Goal: Task Accomplishment & Management: Complete application form

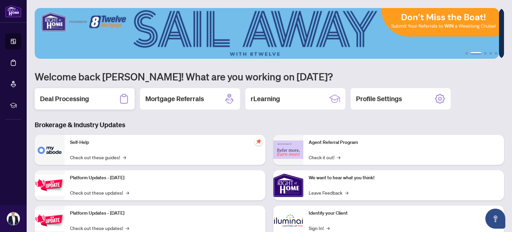
click at [86, 107] on div "Deal Processing" at bounding box center [85, 98] width 100 height 21
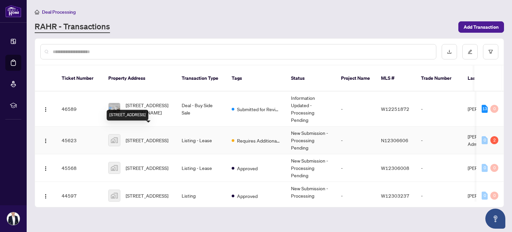
click at [147, 136] on span "[STREET_ADDRESS]" at bounding box center [147, 139] width 43 height 7
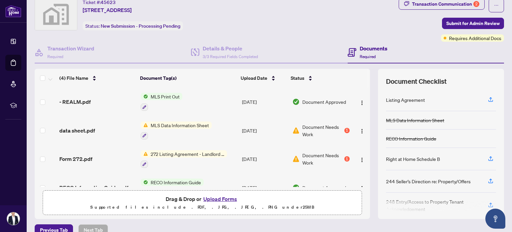
scroll to position [33, 0]
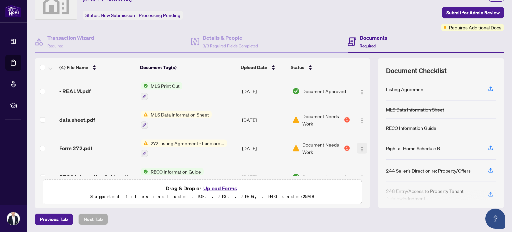
click at [359, 146] on img "button" at bounding box center [361, 148] width 5 height 5
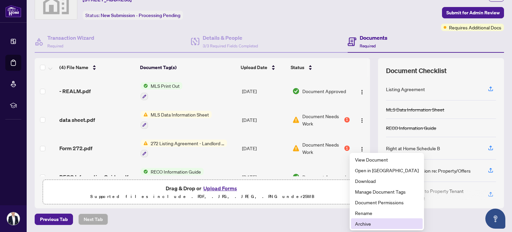
click at [366, 224] on span "Archive" at bounding box center [387, 223] width 64 height 7
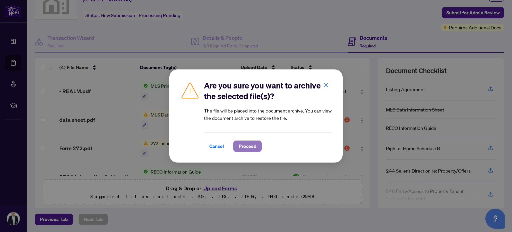
click at [245, 146] on span "Proceed" at bounding box center [248, 146] width 18 height 11
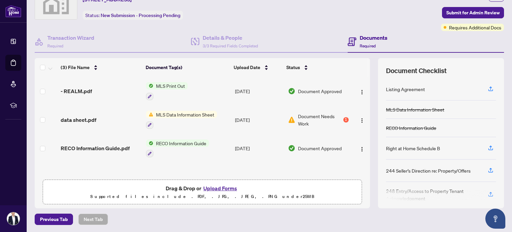
click at [218, 186] on button "Upload Forms" at bounding box center [220, 188] width 38 height 9
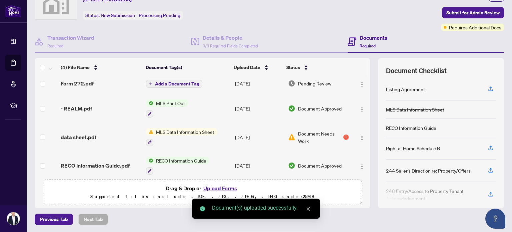
scroll to position [0, 0]
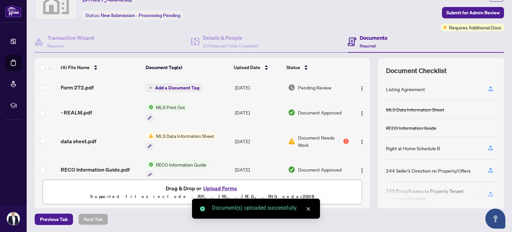
click at [157, 86] on span "Add a Document Tag" at bounding box center [177, 87] width 44 height 5
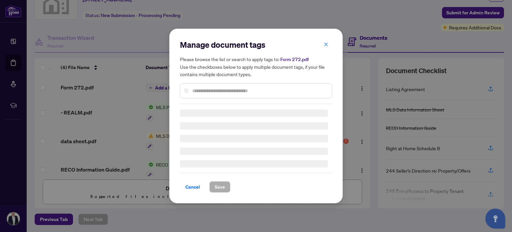
click at [219, 87] on div "Manage document tags Please browse the list or search to apply tags to: Form 27…" at bounding box center [256, 71] width 152 height 65
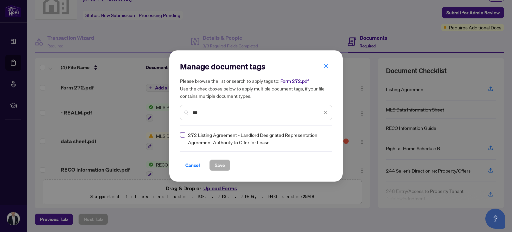
type input "***"
click at [180, 137] on label at bounding box center [182, 134] width 5 height 7
click at [216, 164] on span "Save" at bounding box center [220, 165] width 10 height 11
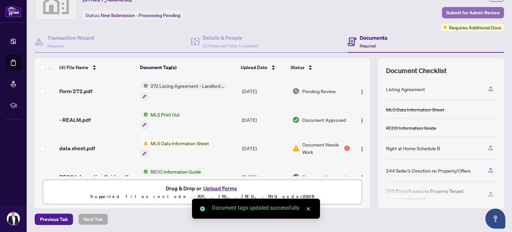
click at [458, 13] on span "Submit for Admin Review" at bounding box center [472, 12] width 53 height 11
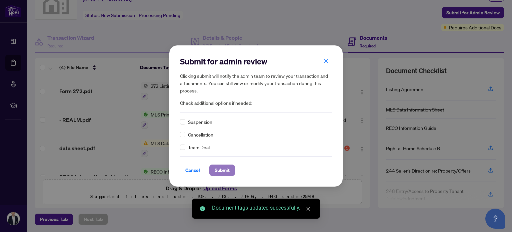
click at [231, 169] on button "Submit" at bounding box center [222, 169] width 26 height 11
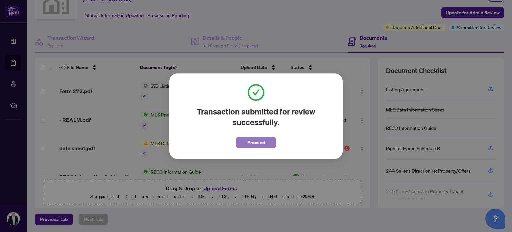
click at [270, 142] on button "Proceed" at bounding box center [256, 142] width 40 height 11
